Goal: Task Accomplishment & Management: Use online tool/utility

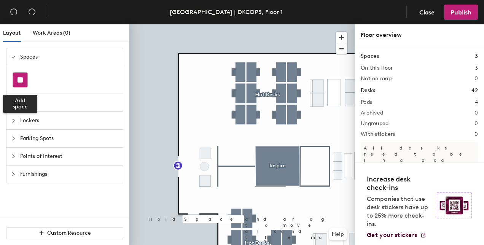
click at [20, 78] on rect at bounding box center [20, 79] width 5 height 5
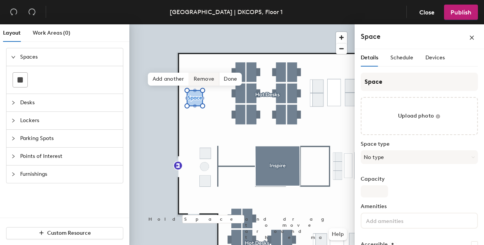
click at [192, 77] on span "Remove" at bounding box center [204, 79] width 30 height 13
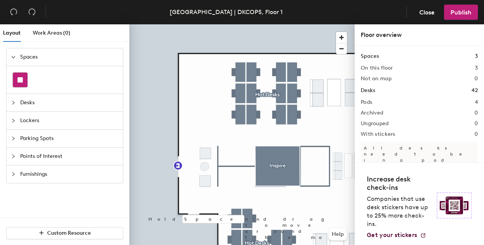
click at [19, 80] on rect at bounding box center [20, 79] width 5 height 5
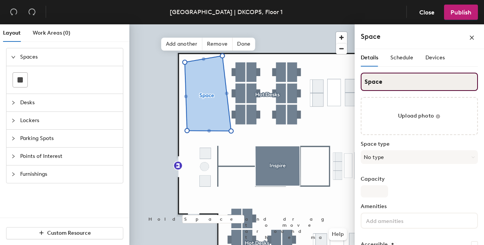
click at [394, 81] on input "Space" at bounding box center [419, 82] width 117 height 18
drag, startPoint x: 394, startPoint y: 81, endPoint x: 361, endPoint y: 76, distance: 33.1
click at [361, 76] on input "Space" at bounding box center [419, 82] width 117 height 18
type input "[PERSON_NAME]"
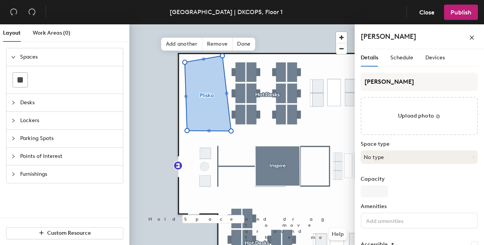
click at [404, 161] on button "No type" at bounding box center [419, 157] width 117 height 14
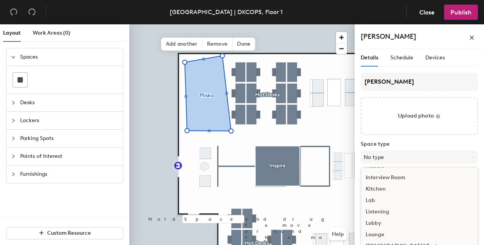
scroll to position [170, 0]
click at [388, 211] on div "Meeting Room" at bounding box center [419, 211] width 116 height 11
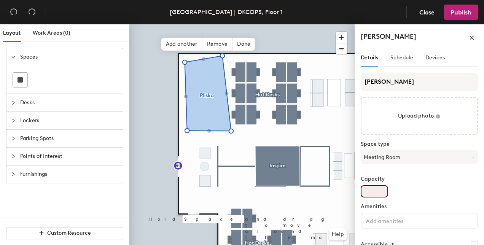
click at [376, 194] on input "Capacity" at bounding box center [374, 191] width 27 height 12
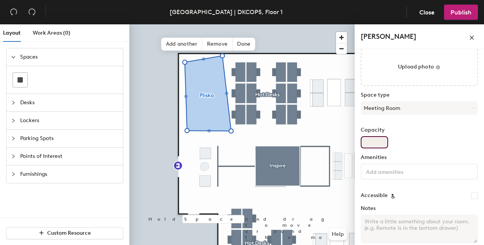
scroll to position [56, 0]
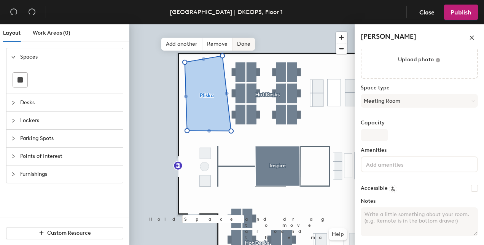
click at [242, 48] on span "Done" at bounding box center [244, 44] width 22 height 13
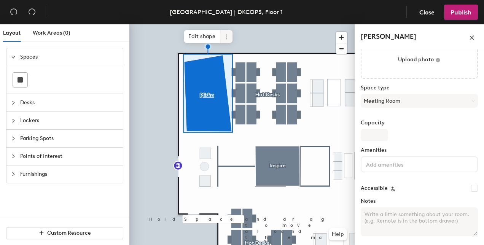
click at [225, 35] on icon at bounding box center [226, 37] width 6 height 6
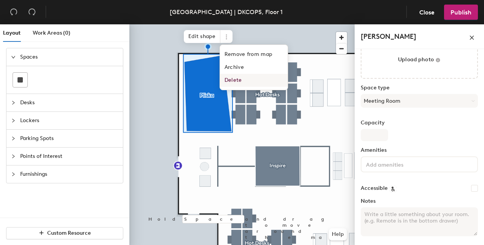
click at [234, 80] on span "Delete" at bounding box center [254, 80] width 68 height 13
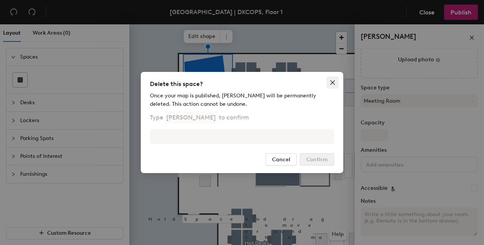
click at [332, 81] on icon "close" at bounding box center [332, 82] width 5 height 5
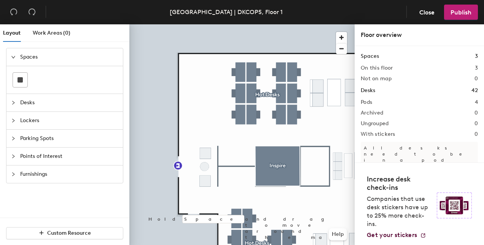
click at [28, 104] on span "Desks" at bounding box center [69, 103] width 98 height 18
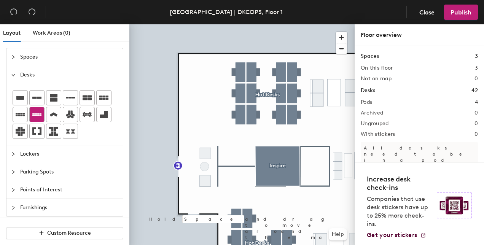
click at [34, 113] on icon at bounding box center [36, 114] width 9 height 3
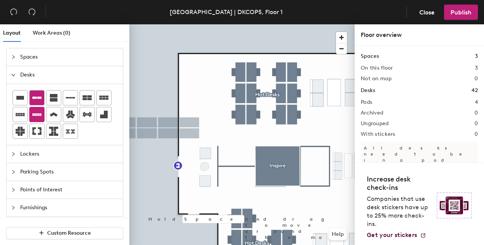
click at [38, 99] on icon at bounding box center [36, 97] width 9 height 9
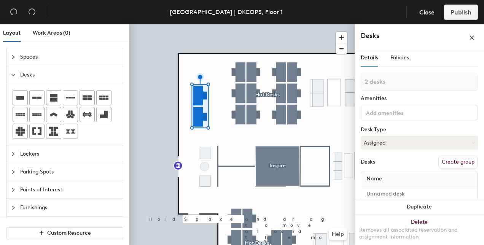
click at [450, 164] on button "Create group" at bounding box center [459, 162] width 40 height 13
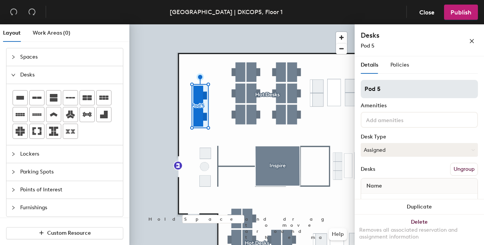
drag, startPoint x: 402, startPoint y: 89, endPoint x: 363, endPoint y: 90, distance: 38.8
click at [363, 90] on input "Pod 5" at bounding box center [419, 89] width 117 height 18
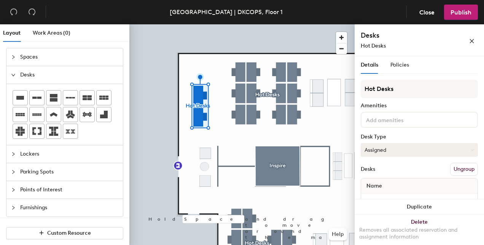
type input "Hot Desks"
click at [388, 147] on button "Assigned" at bounding box center [419, 150] width 117 height 14
click at [378, 195] on div "Hoteled" at bounding box center [399, 196] width 76 height 11
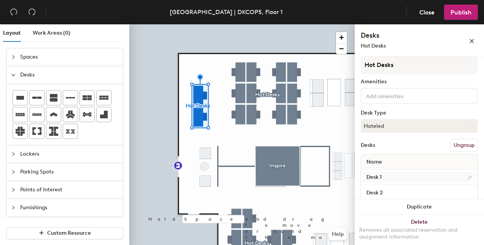
scroll to position [35, 0]
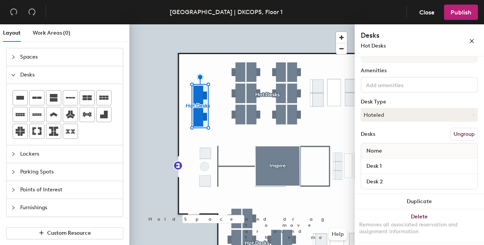
click at [376, 149] on span "Name" at bounding box center [374, 151] width 23 height 14
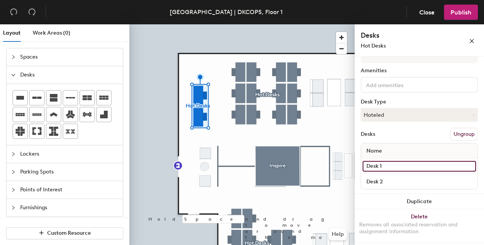
click at [390, 165] on input "Desk 1" at bounding box center [419, 166] width 113 height 11
type input "sjs"
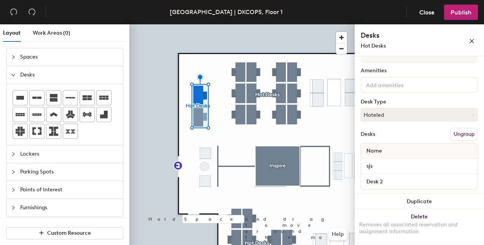
click at [397, 129] on div "Desks Ungroup" at bounding box center [419, 134] width 117 height 13
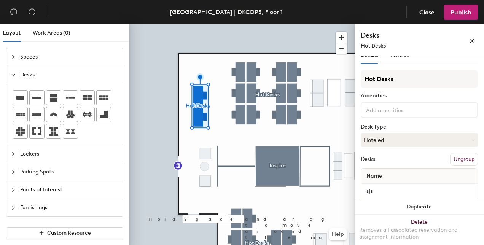
scroll to position [0, 0]
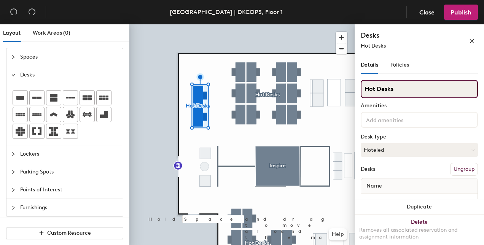
click at [415, 93] on input "Hot Desks" at bounding box center [419, 89] width 117 height 18
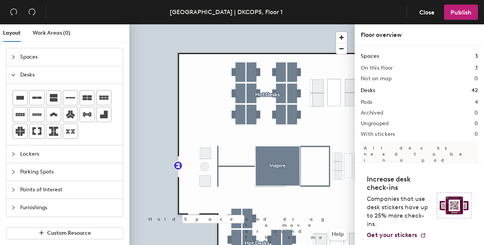
click at [38, 150] on span "Lockers" at bounding box center [69, 154] width 98 height 18
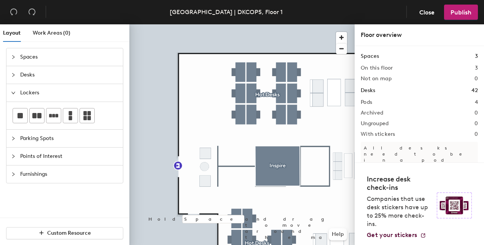
click at [38, 135] on span "Parking Spots" at bounding box center [69, 139] width 98 height 18
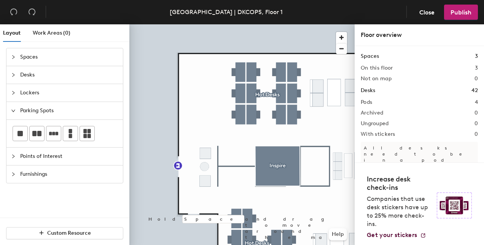
click at [74, 157] on span "Points of Interest" at bounding box center [69, 157] width 98 height 18
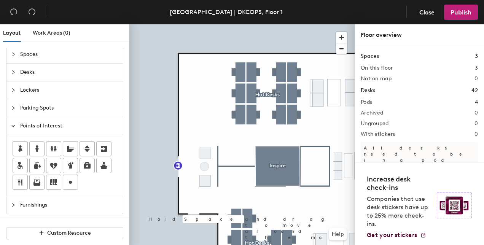
scroll to position [3, 0]
click at [204, 92] on div "Layout Work Areas (0) Spaces Desks Lockers Parking Spots Points of Interest Fur…" at bounding box center [242, 136] width 484 height 224
type input "jjs"
click at [219, 107] on span "Done" at bounding box center [217, 109] width 22 height 13
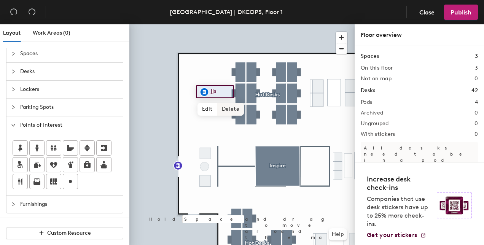
click at [227, 107] on span "Delete" at bounding box center [230, 109] width 27 height 13
click at [72, 198] on span "Furnishings" at bounding box center [69, 205] width 98 height 18
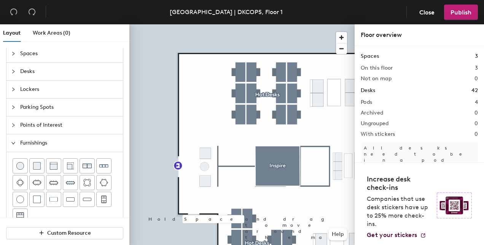
scroll to position [20, 0]
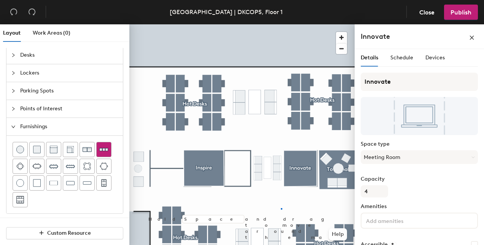
click at [281, 24] on div at bounding box center [241, 24] width 225 height 0
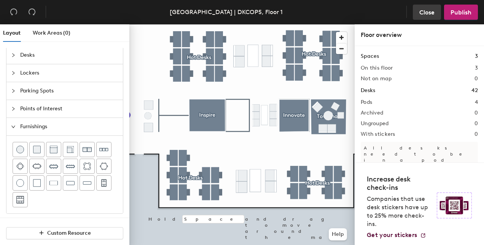
click at [423, 16] on span "Close" at bounding box center [427, 12] width 15 height 7
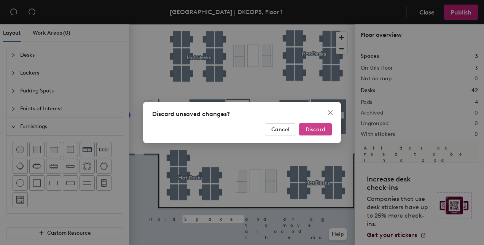
click at [316, 135] on button "Discard" at bounding box center [315, 129] width 33 height 12
